Goal: Task Accomplishment & Management: Manage account settings

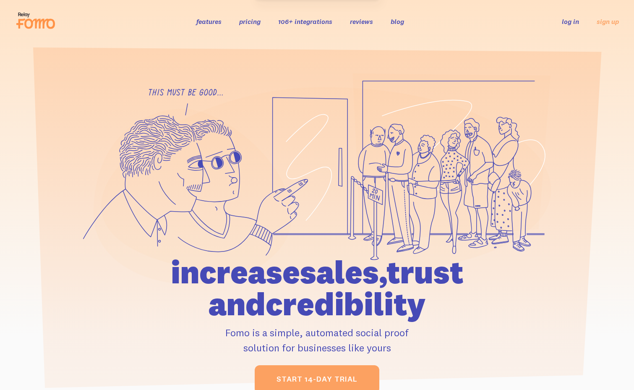
click at [569, 21] on link "log in" at bounding box center [570, 21] width 17 height 8
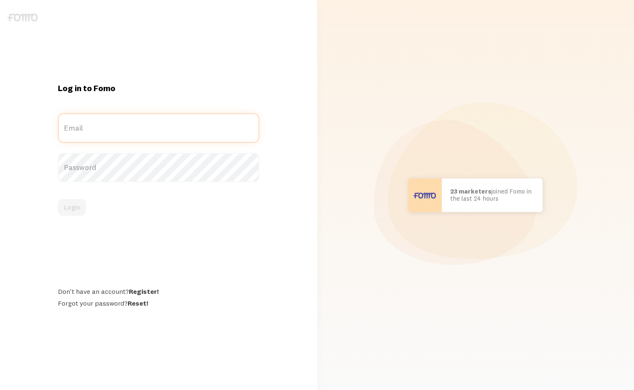
type input "[EMAIL_ADDRESS][DOMAIN_NAME]"
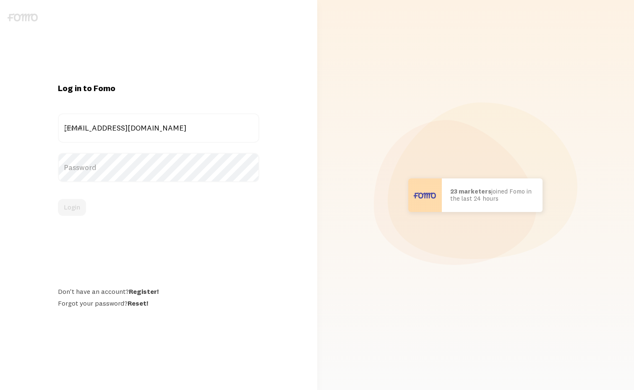
click at [75, 203] on div "Login" at bounding box center [158, 207] width 201 height 17
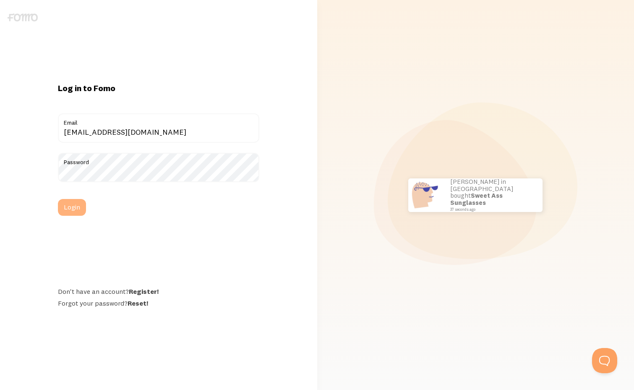
click at [77, 207] on button "Login" at bounding box center [72, 207] width 28 height 17
